Goal: Navigation & Orientation: Find specific page/section

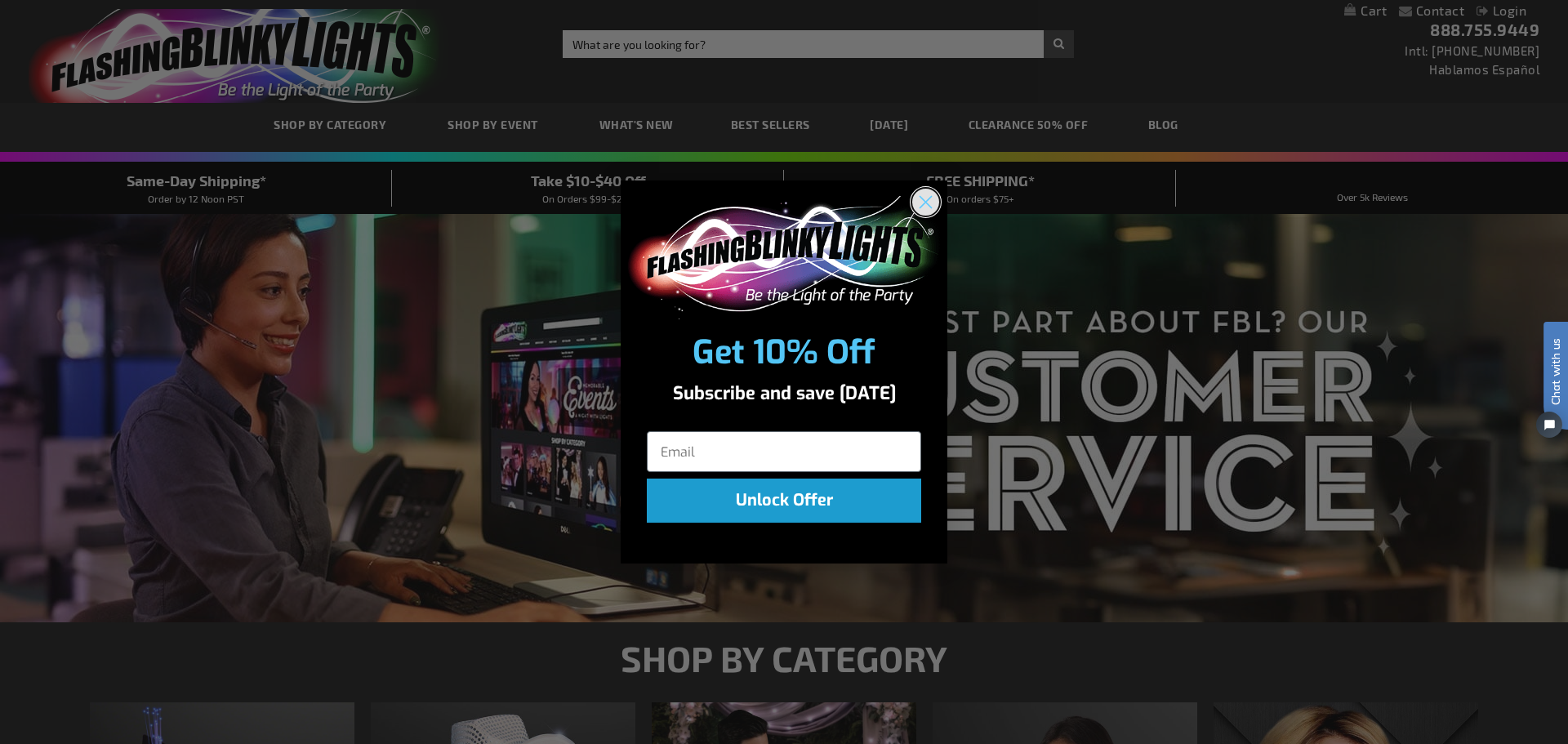
click at [922, 200] on circle "Close dialog" at bounding box center [926, 202] width 27 height 27
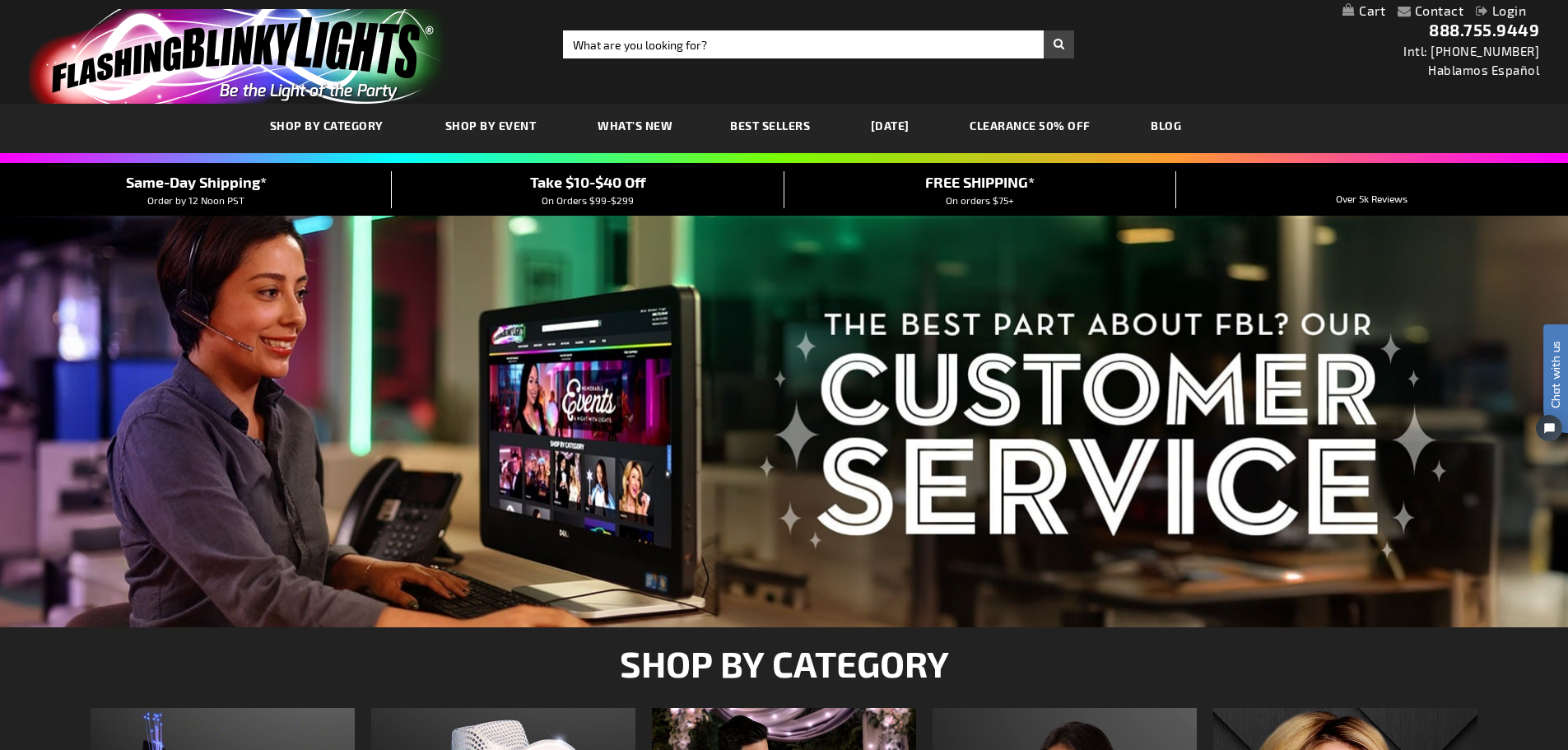
click at [773, 120] on span "Best Sellers" at bounding box center [770, 125] width 80 height 14
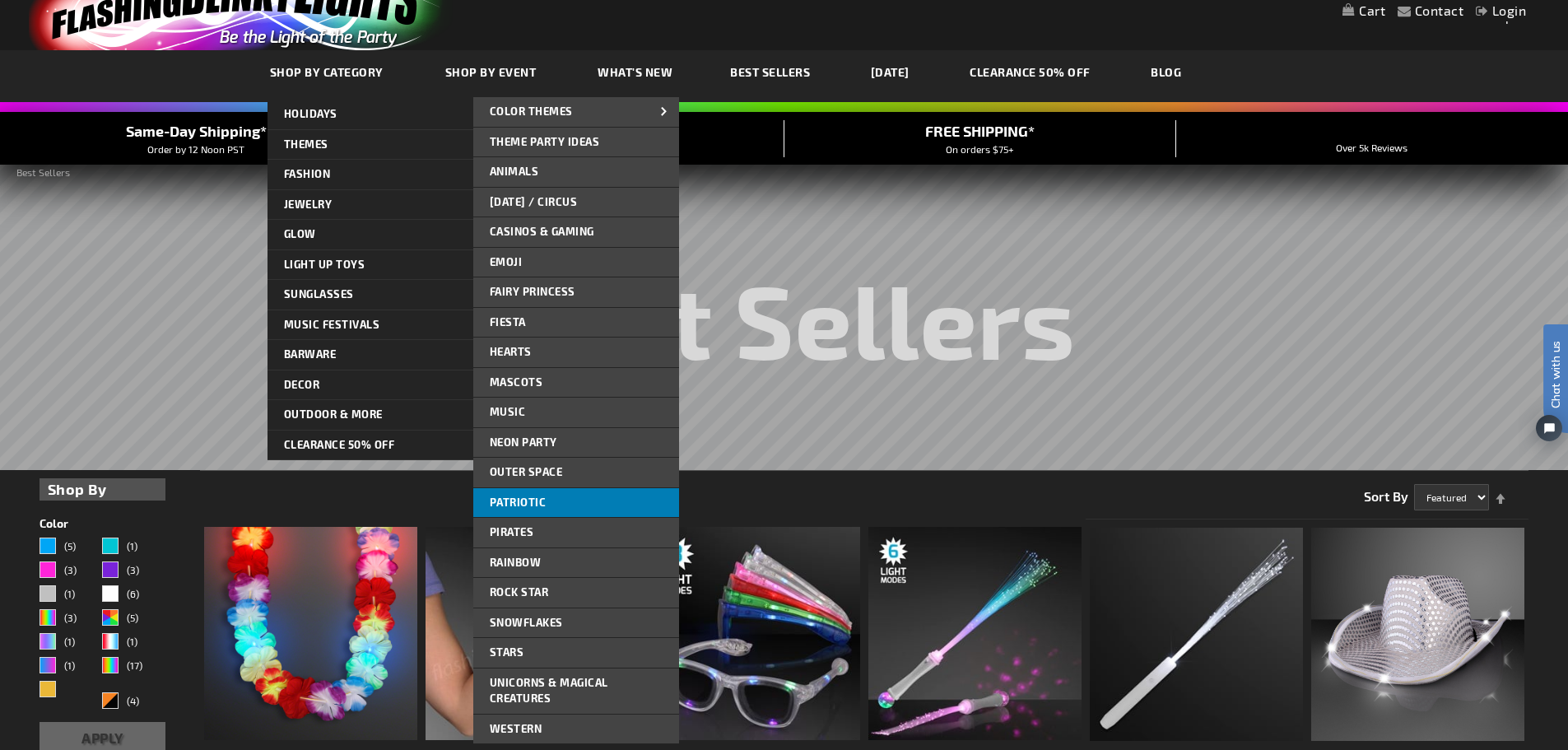
scroll to position [82, 0]
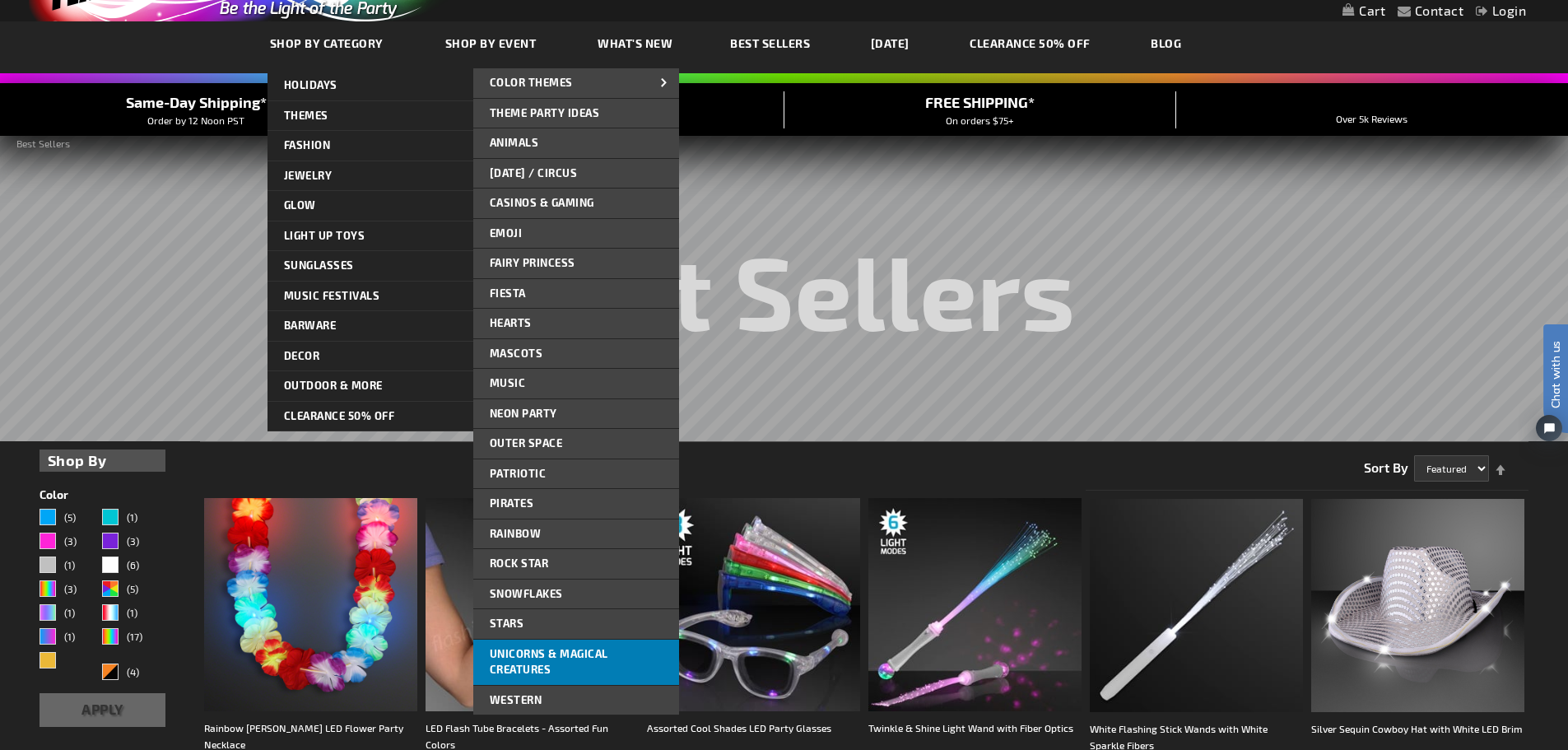
click at [601, 652] on span "Unicorns & Magical Creatures" at bounding box center [549, 661] width 119 height 29
